Goal: Navigation & Orientation: Go to known website

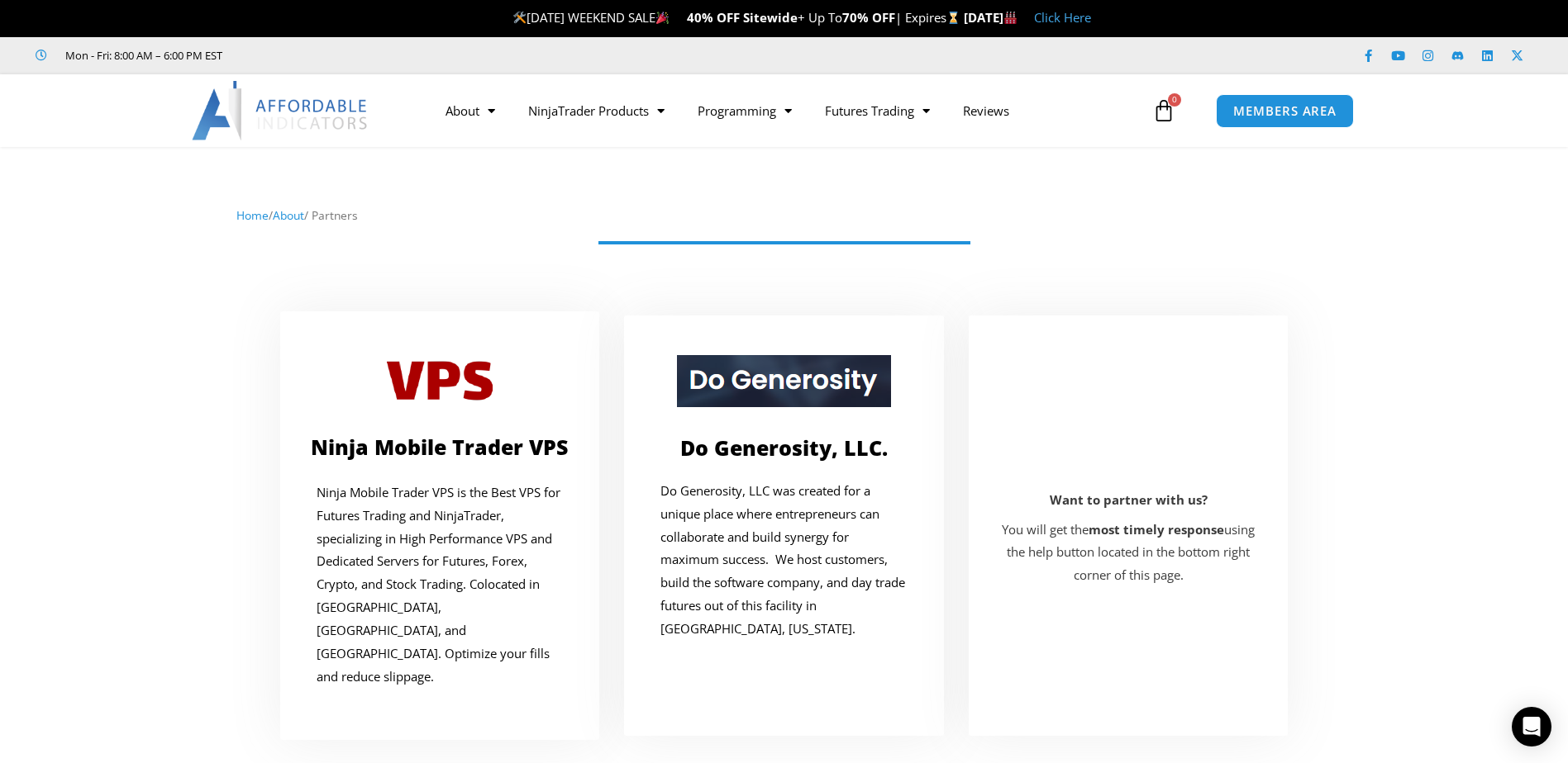
click at [253, 113] on img at bounding box center [280, 110] width 177 height 59
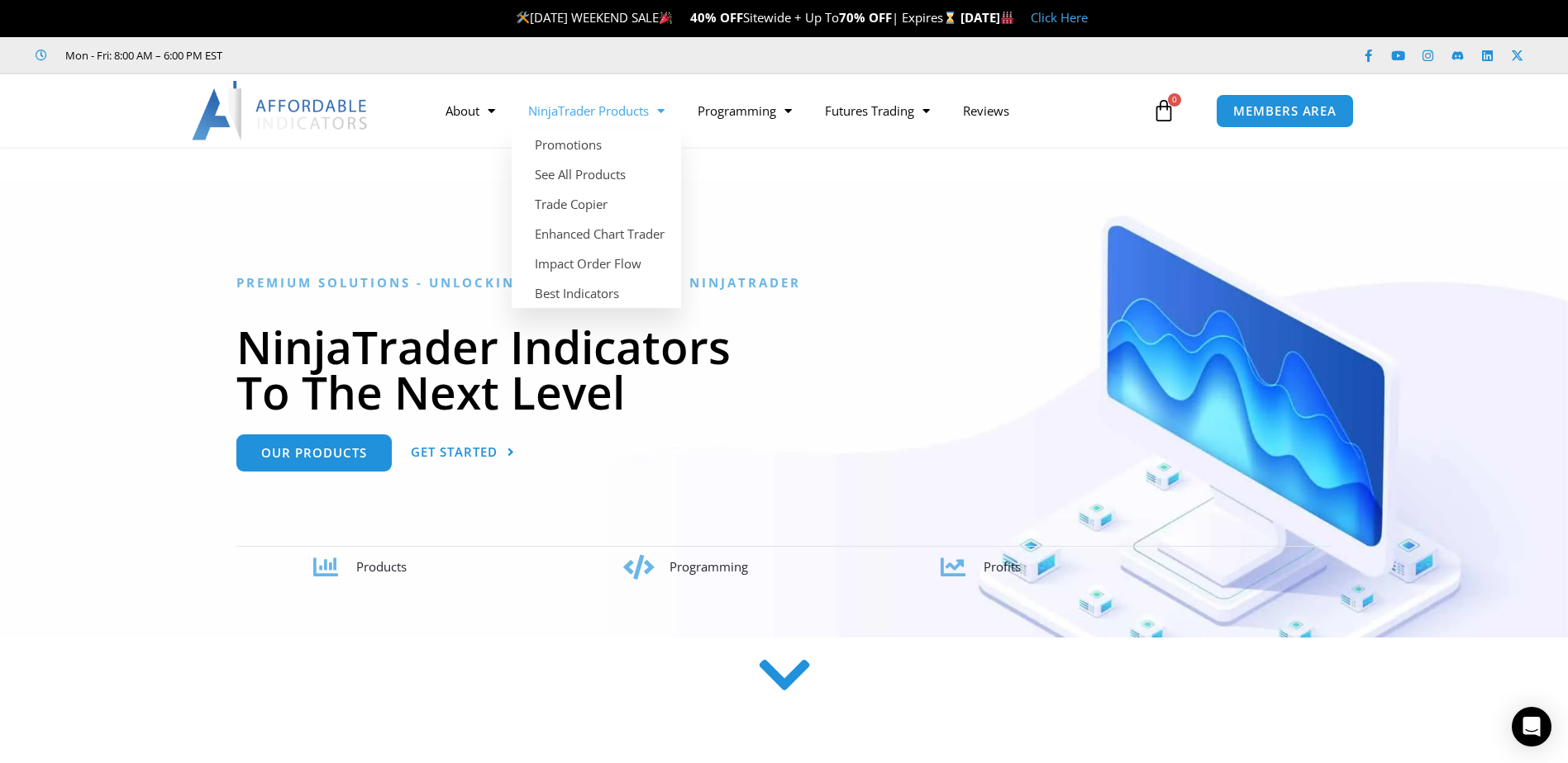
click at [272, 99] on img at bounding box center [280, 110] width 177 height 59
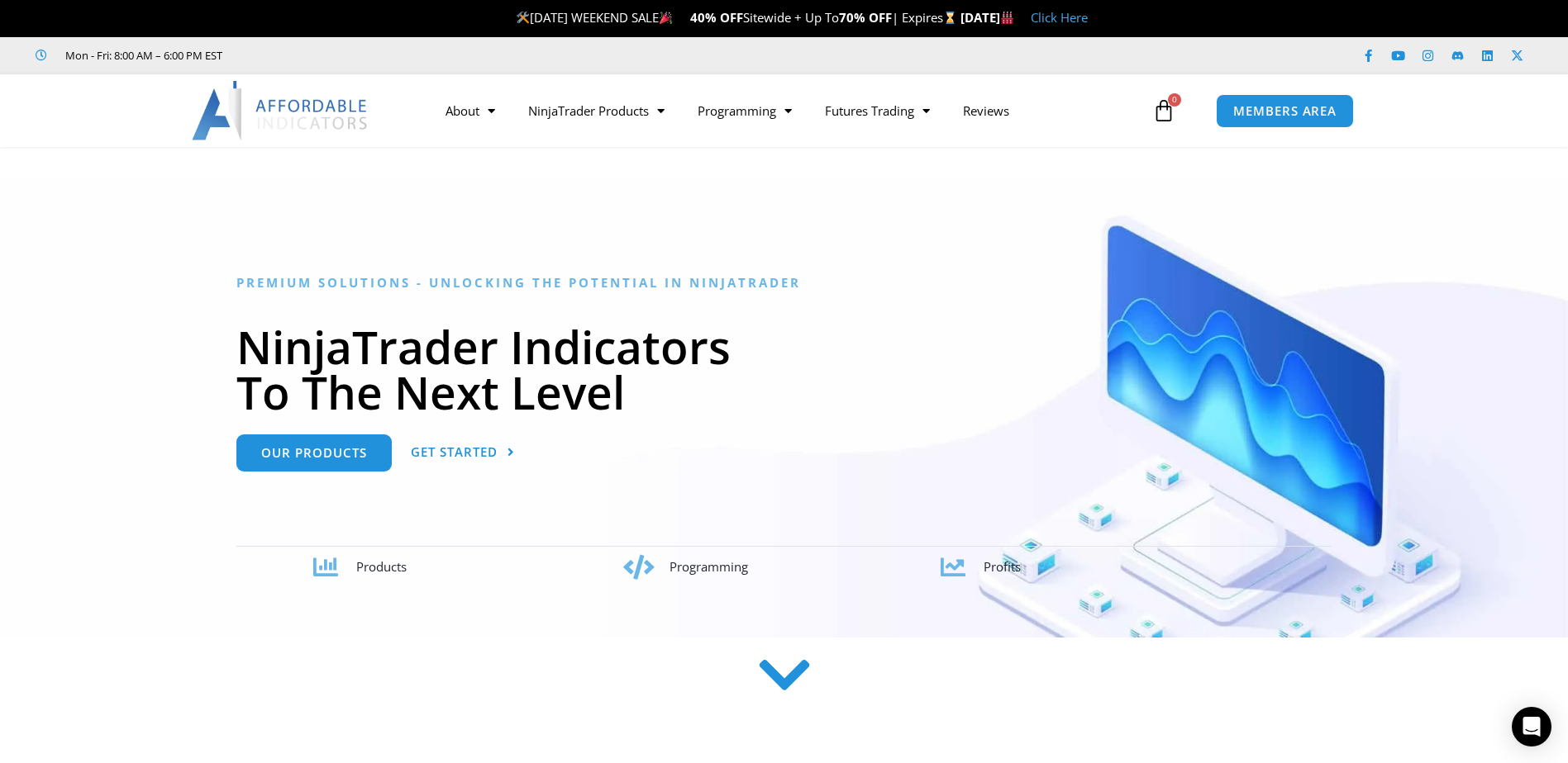
click at [1087, 17] on link "Click Here" at bounding box center [1058, 18] width 57 height 17
